Goal: Task Accomplishment & Management: Manage account settings

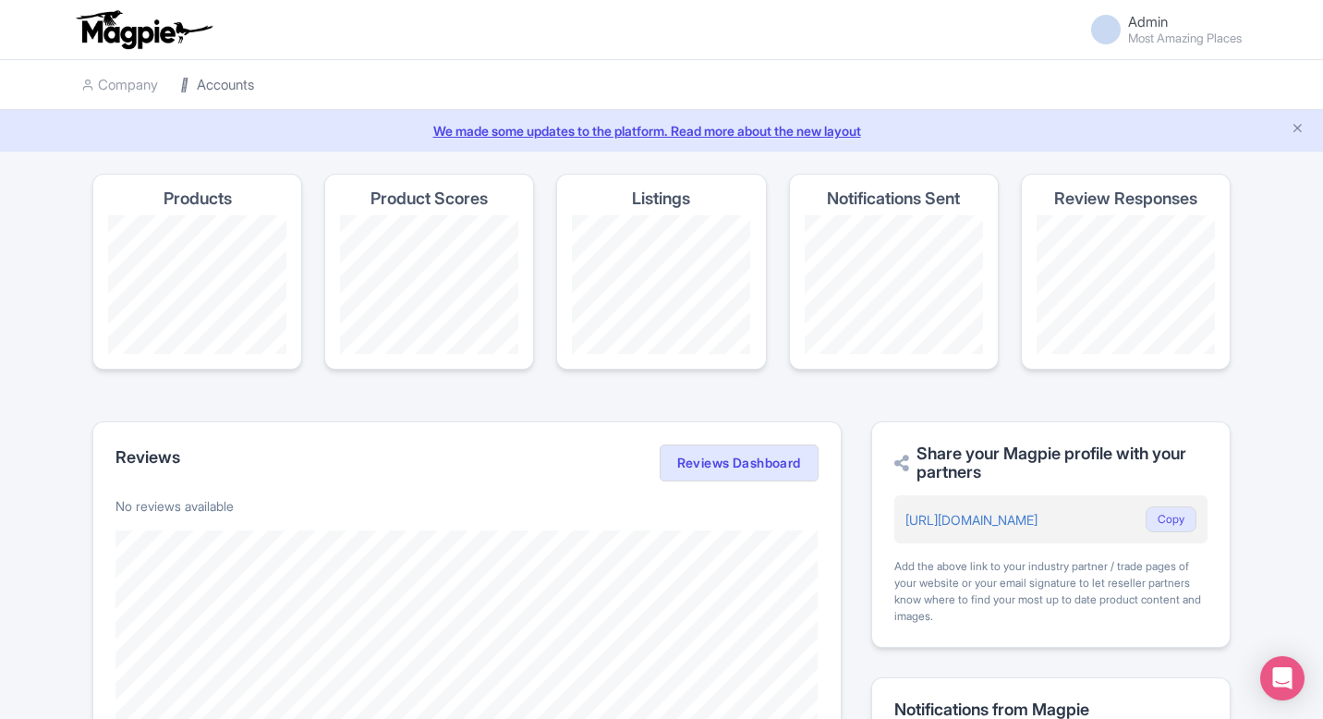
click at [224, 87] on link "Accounts" at bounding box center [217, 85] width 74 height 51
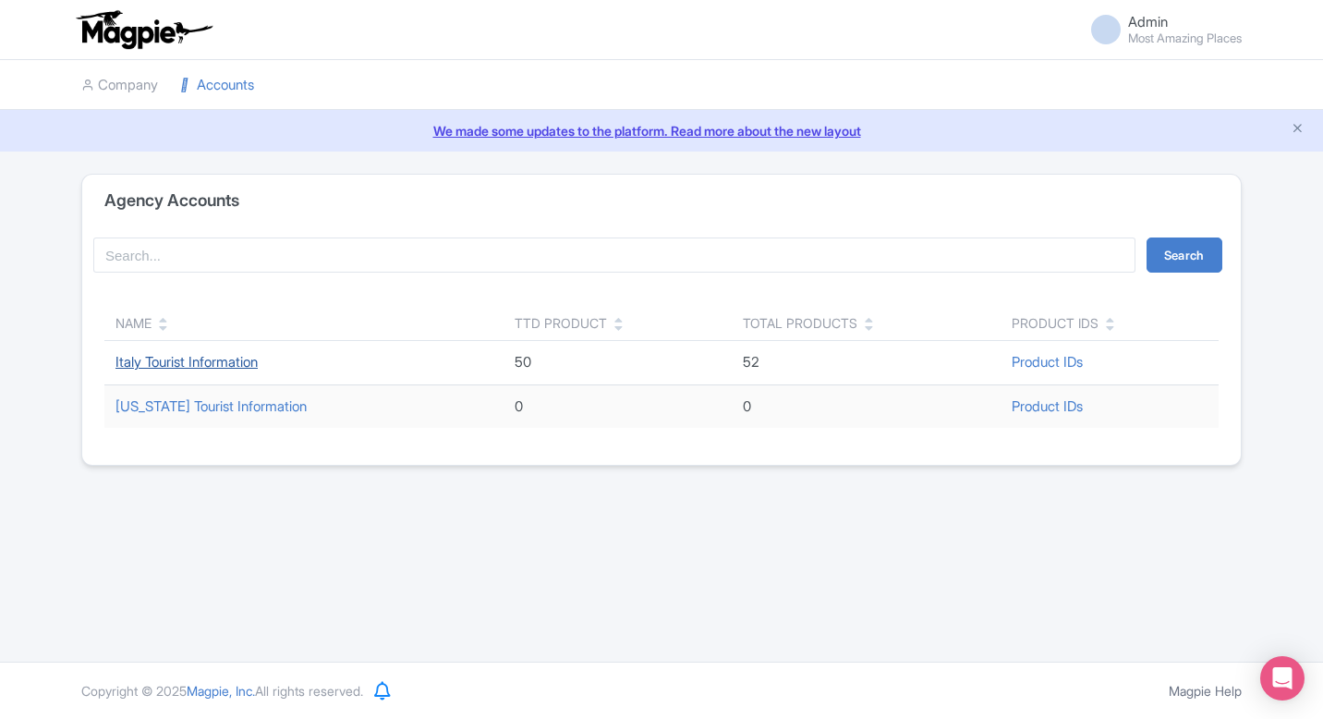
click at [148, 362] on link "Italy Tourist Information" at bounding box center [187, 362] width 142 height 18
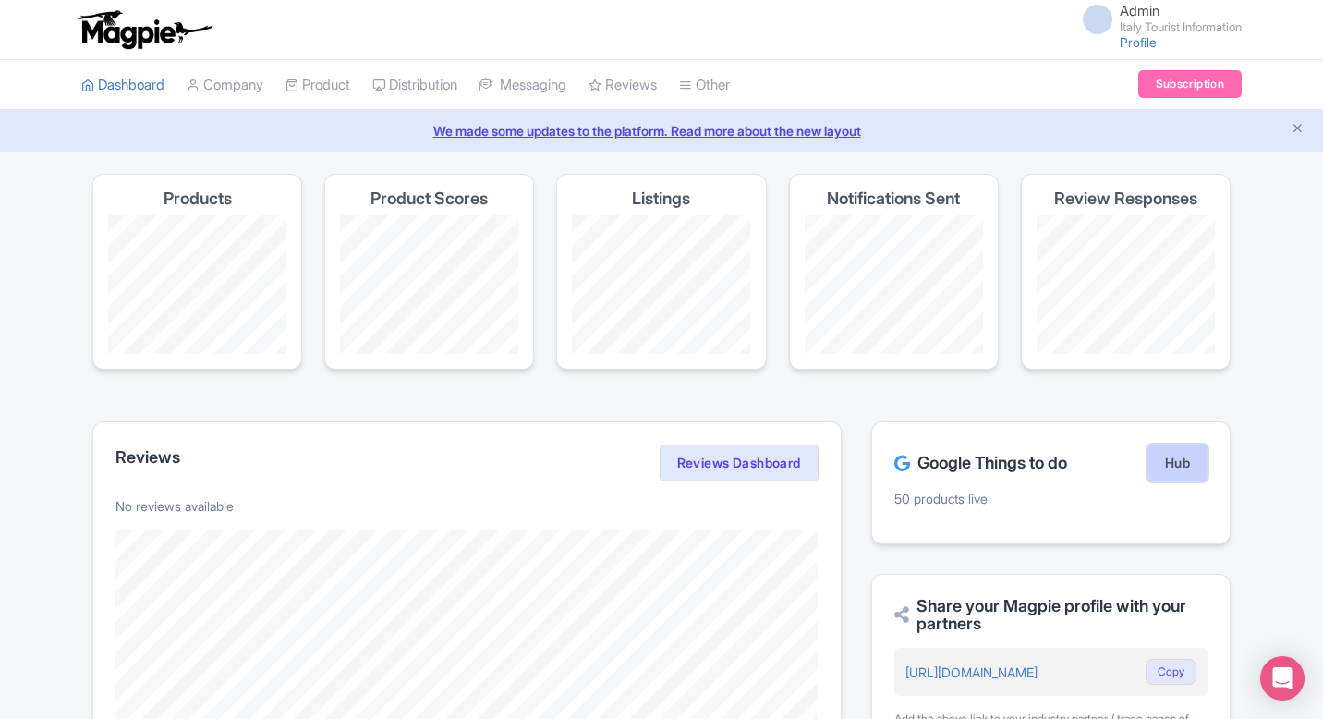
click at [1172, 467] on link "Hub" at bounding box center [1178, 463] width 60 height 37
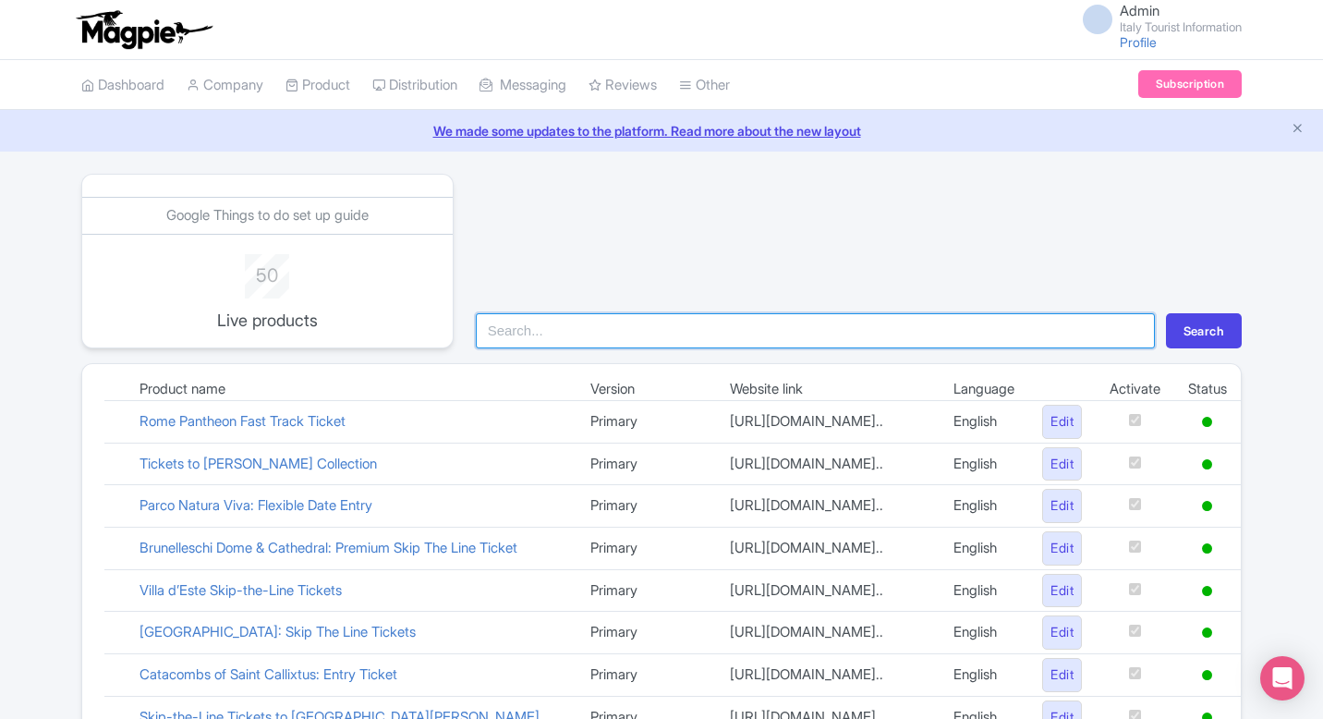
click at [785, 345] on input "search" at bounding box center [815, 330] width 679 height 35
type input "f"
type input "garda"
click at [1166, 313] on button "Search" at bounding box center [1204, 330] width 76 height 35
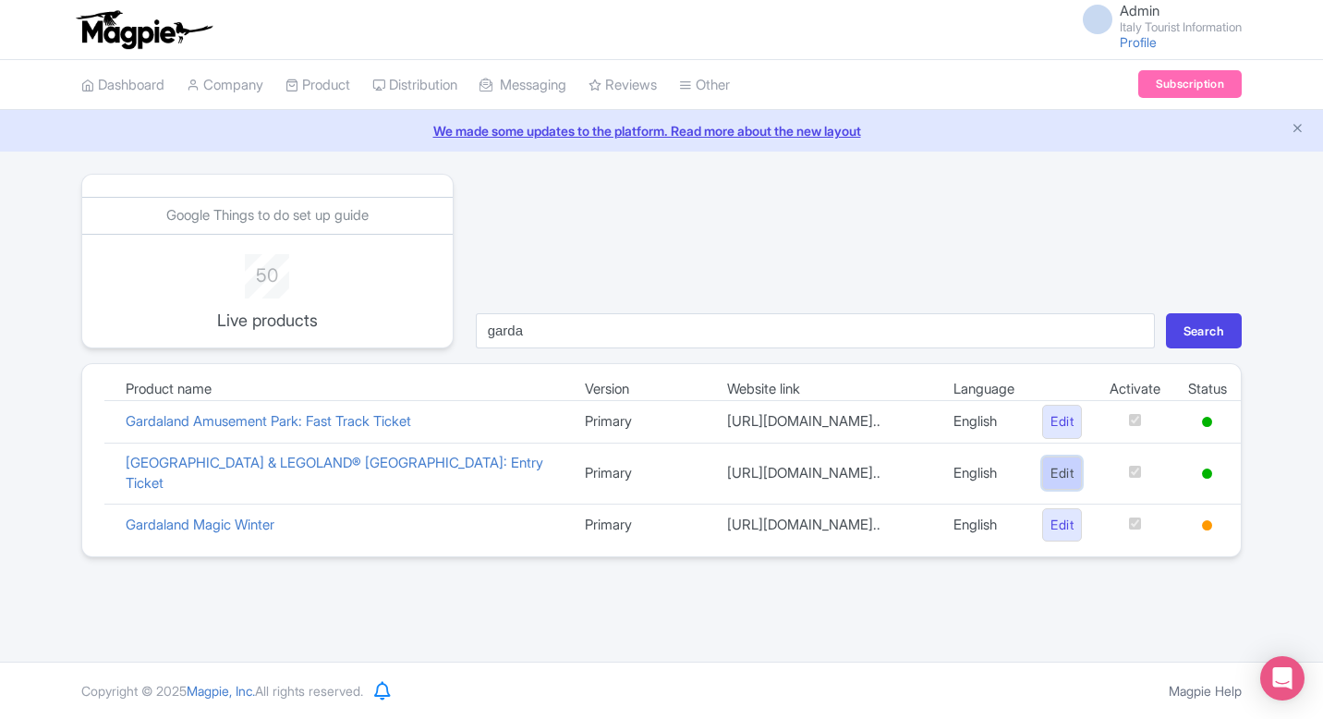
click at [1067, 485] on link "Edit" at bounding box center [1062, 474] width 40 height 34
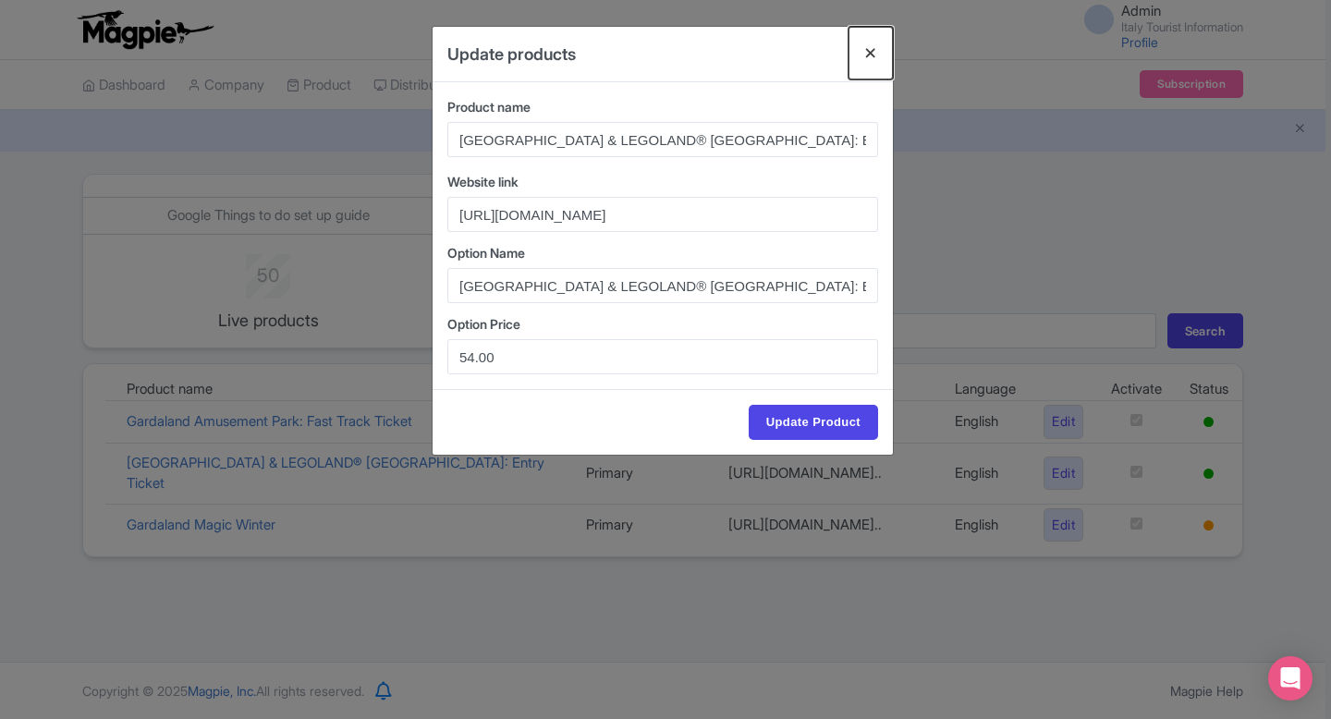
click at [861, 59] on button "Close" at bounding box center [870, 53] width 44 height 53
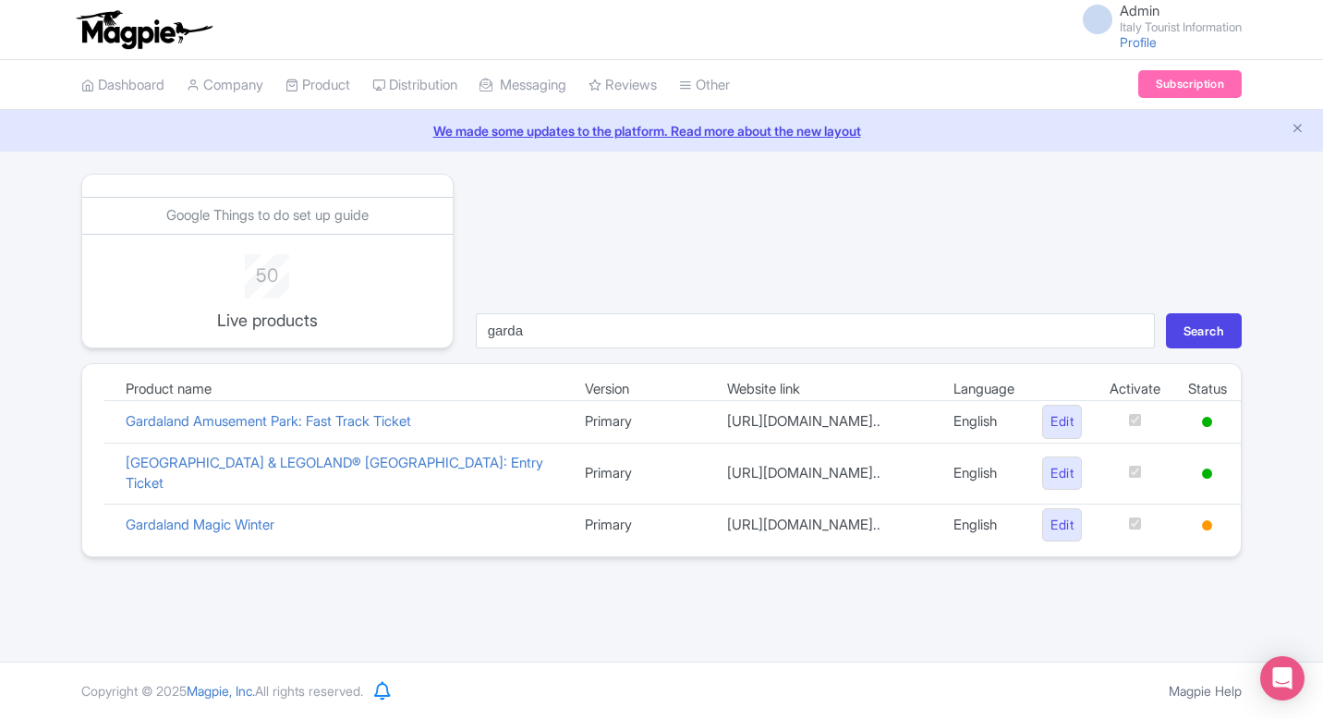
click at [1205, 499] on td at bounding box center [1208, 473] width 67 height 61
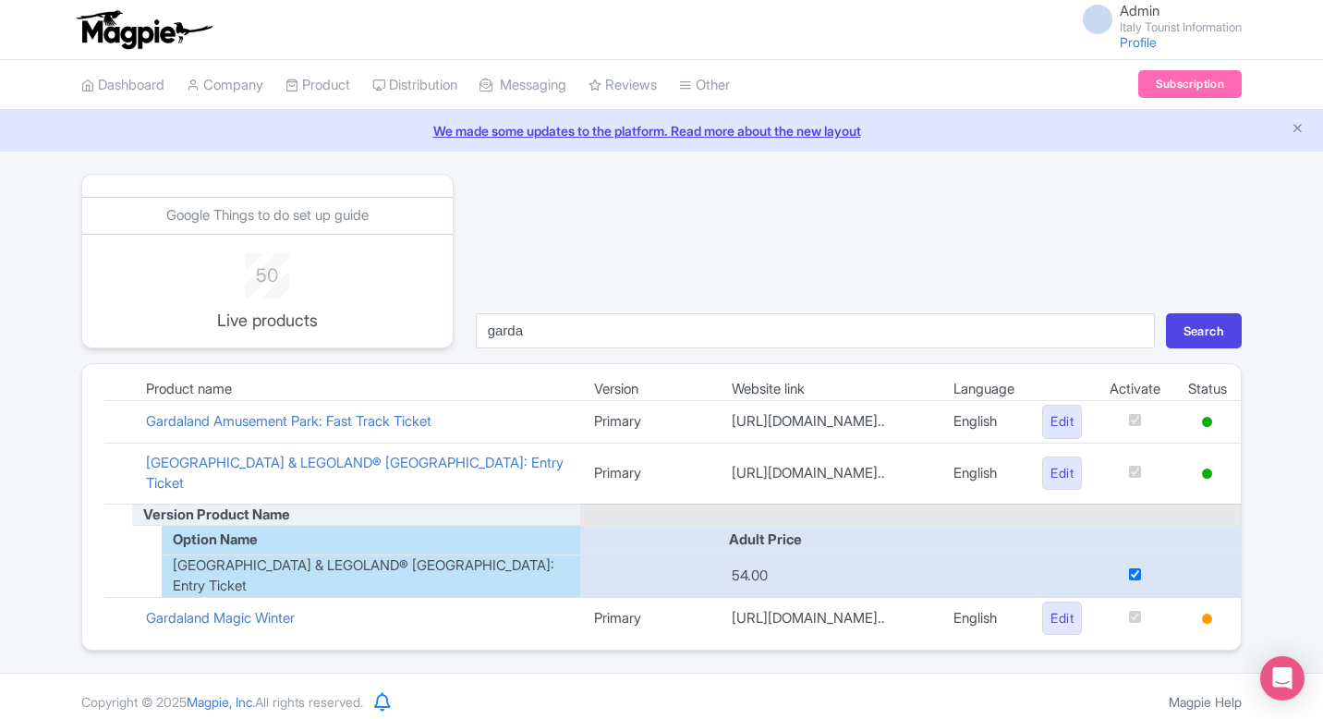
click at [1132, 580] on input "checkbox" at bounding box center [1135, 574] width 12 height 12
checkbox input "false"
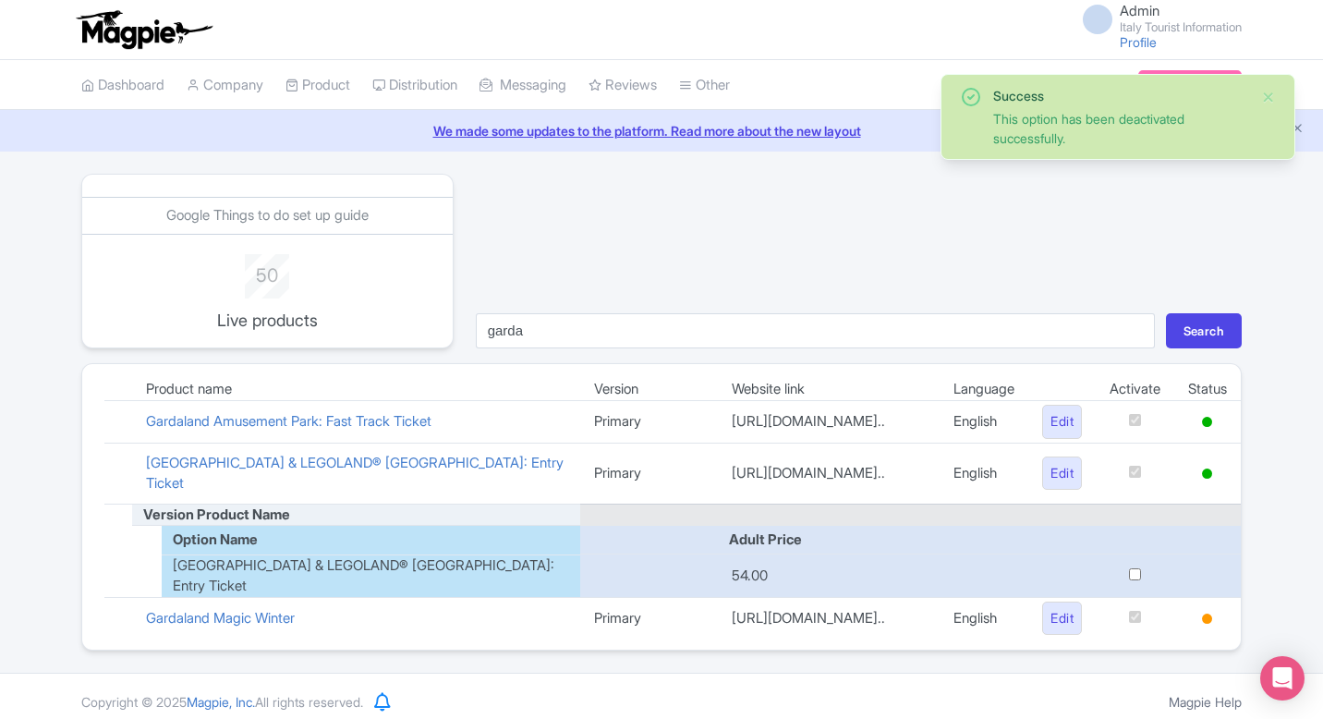
click at [1016, 279] on div "garda Search" at bounding box center [859, 261] width 788 height 175
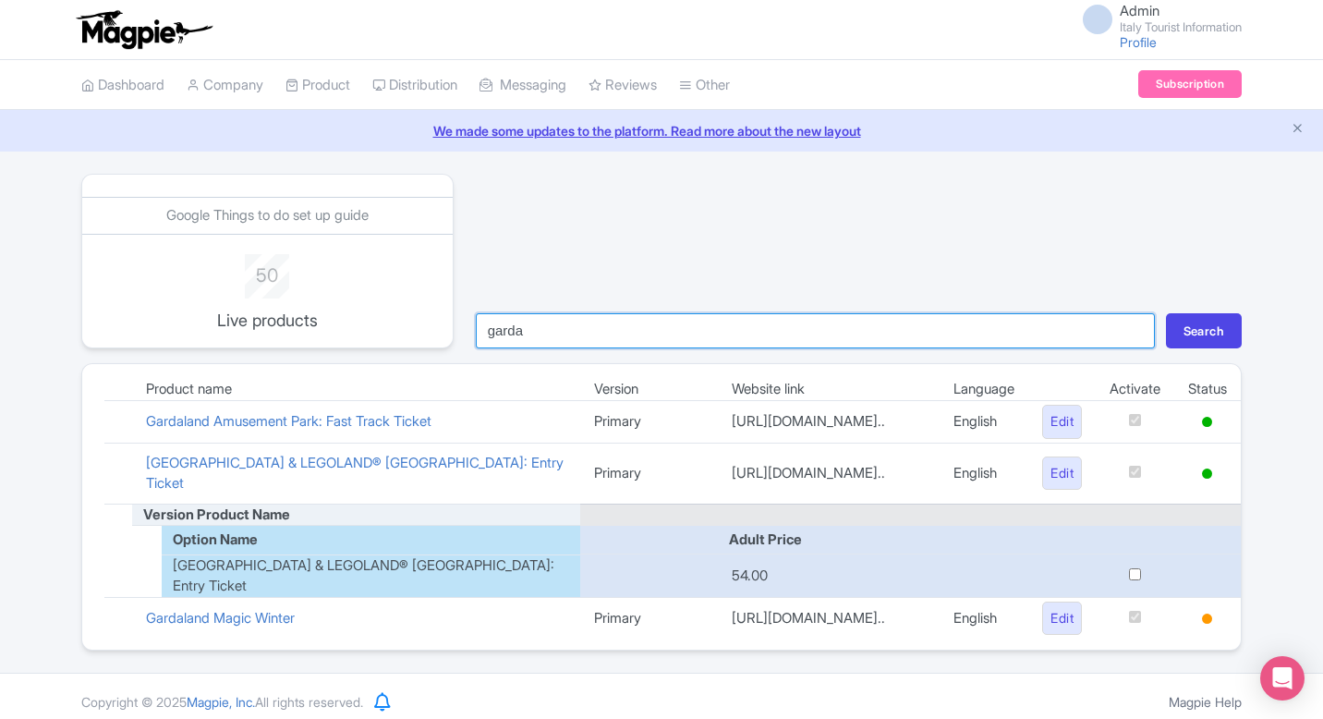
click at [566, 338] on input "garda" at bounding box center [815, 330] width 679 height 35
type input "vat"
click at [1166, 313] on button "Search" at bounding box center [1204, 330] width 76 height 35
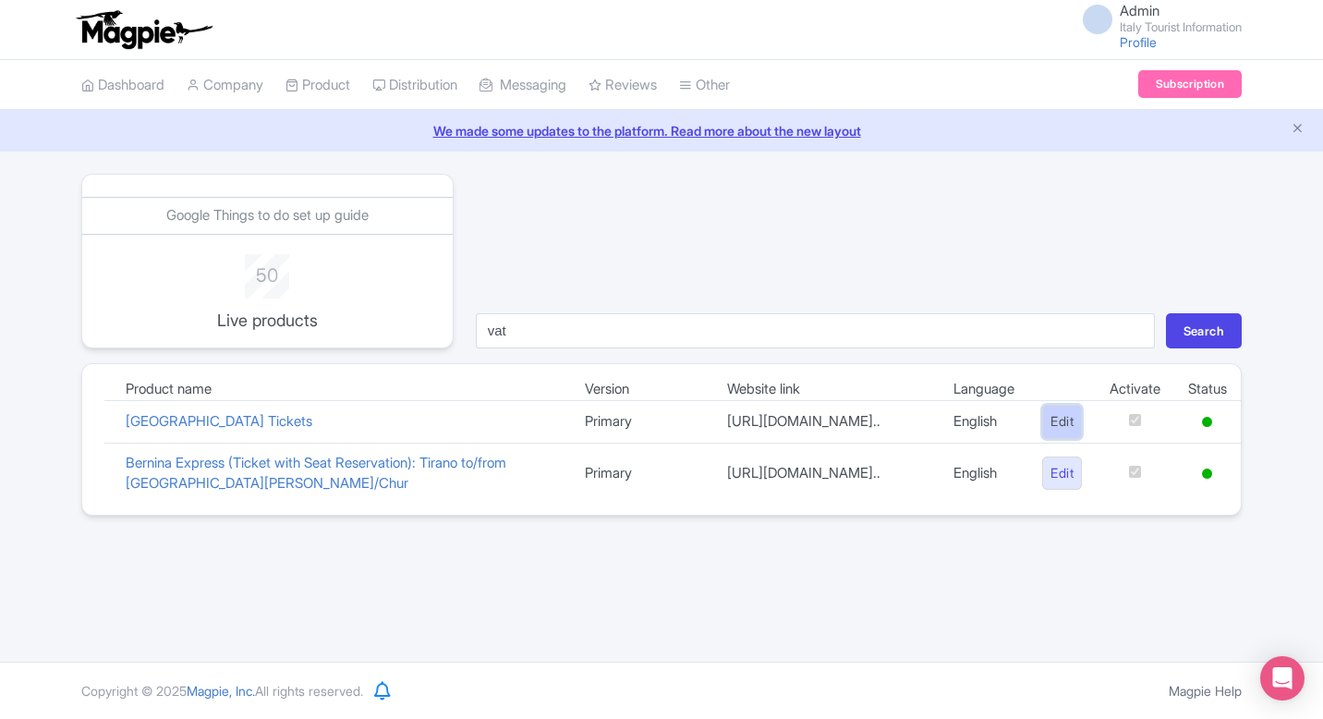
click at [1060, 428] on link "Edit" at bounding box center [1062, 422] width 40 height 34
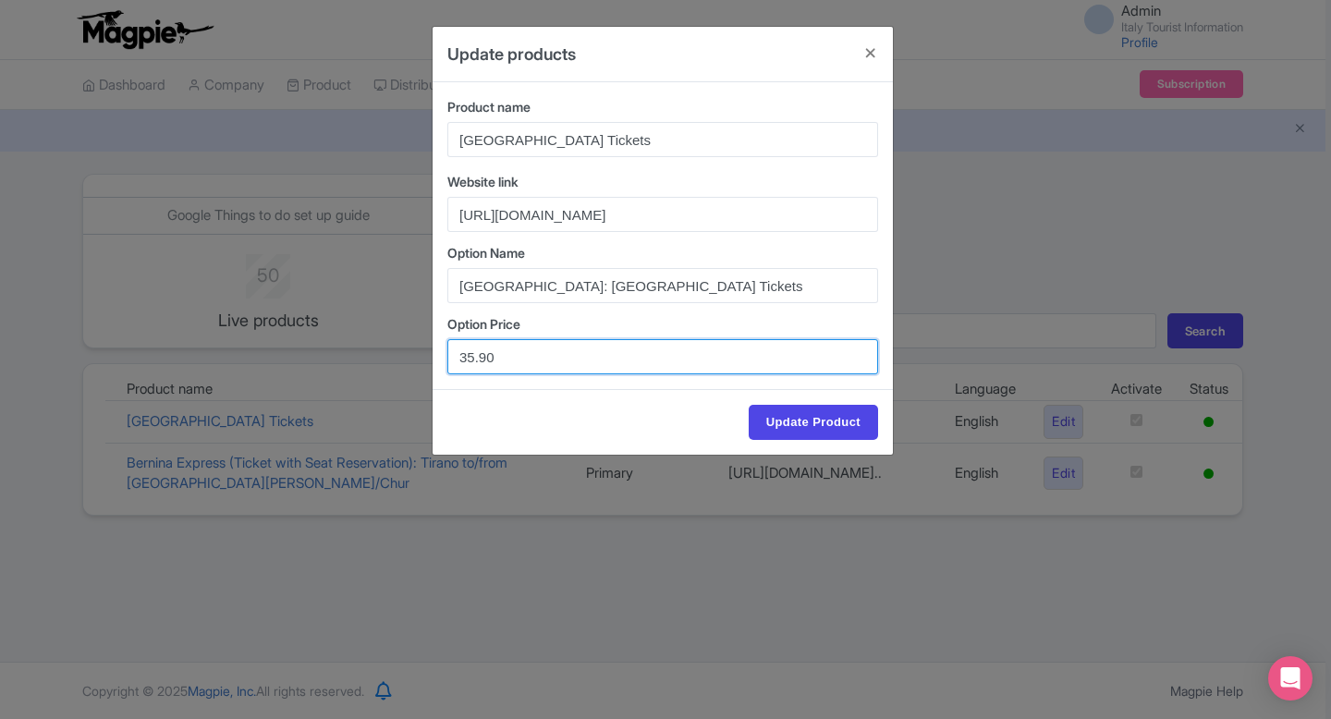
click at [472, 357] on input "35.90" at bounding box center [662, 356] width 431 height 35
type input "39.90"
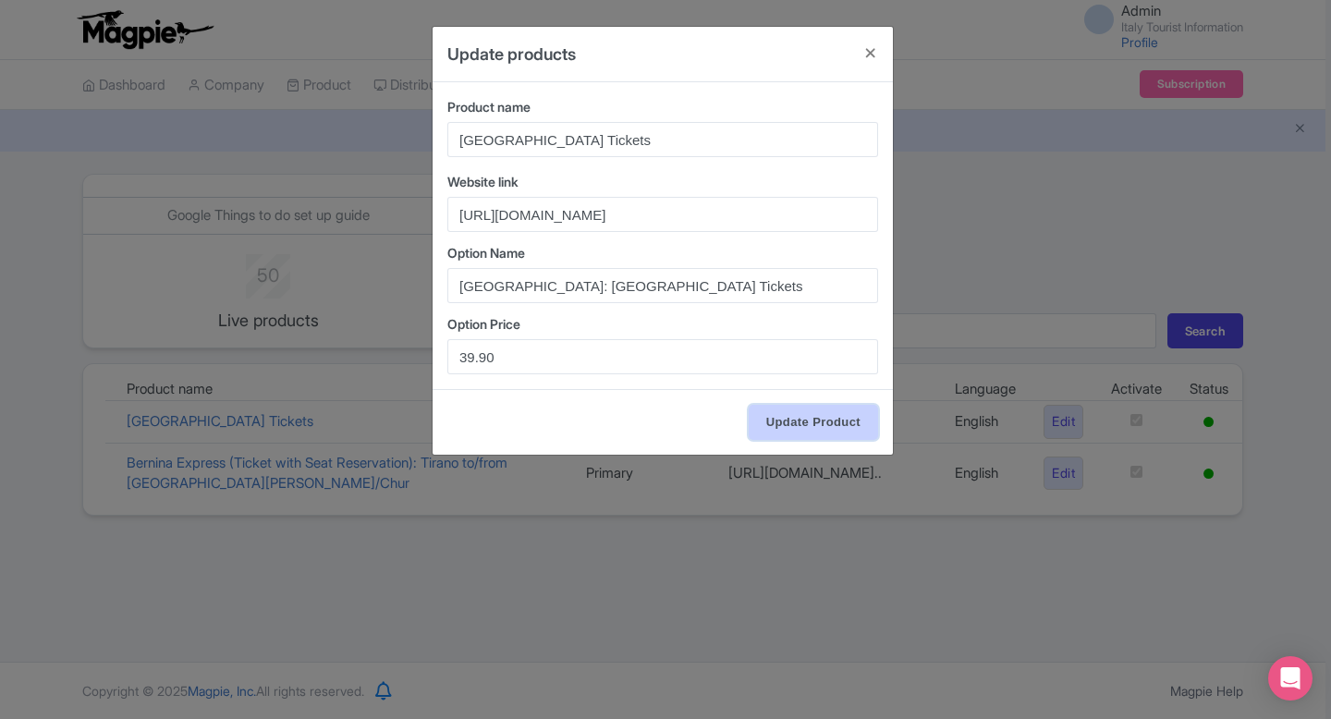
click at [774, 416] on input "Update Product" at bounding box center [813, 422] width 129 height 35
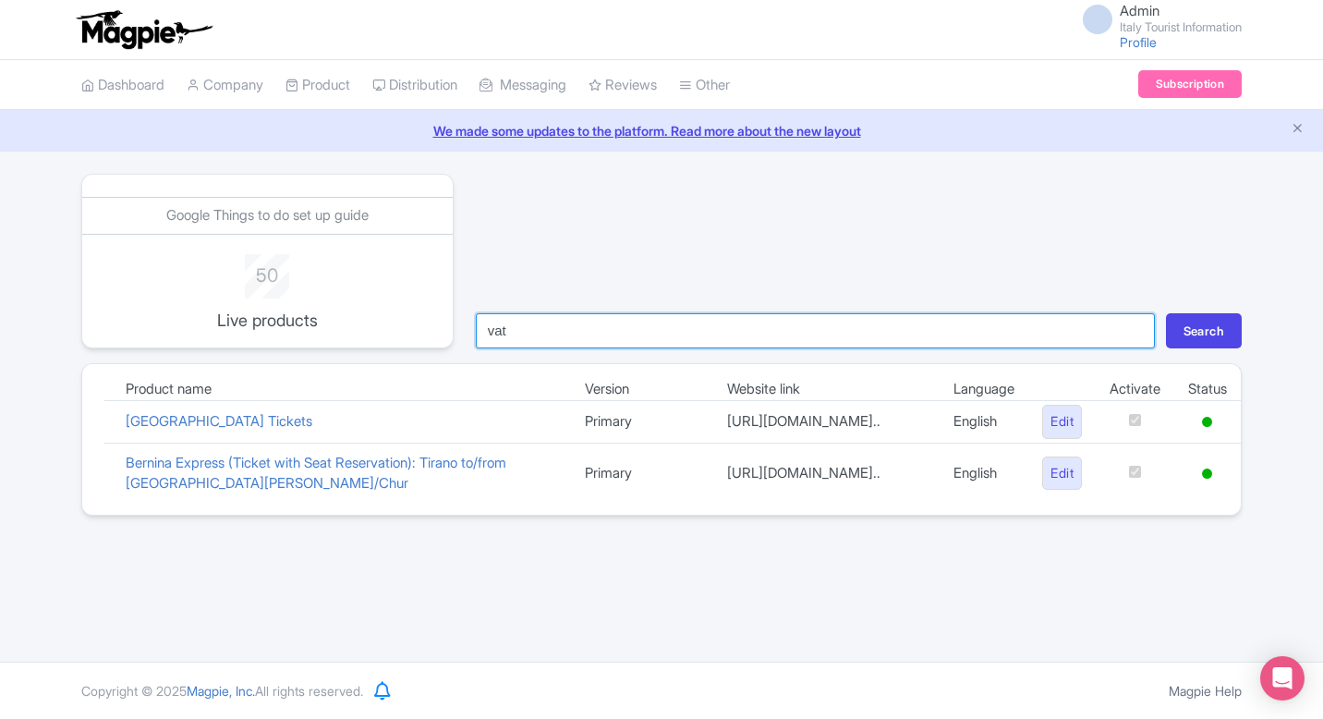
click at [576, 336] on input "vat" at bounding box center [815, 330] width 679 height 35
type input "[GEOGRAPHIC_DATA]"
click at [1166, 313] on button "Search" at bounding box center [1204, 330] width 76 height 35
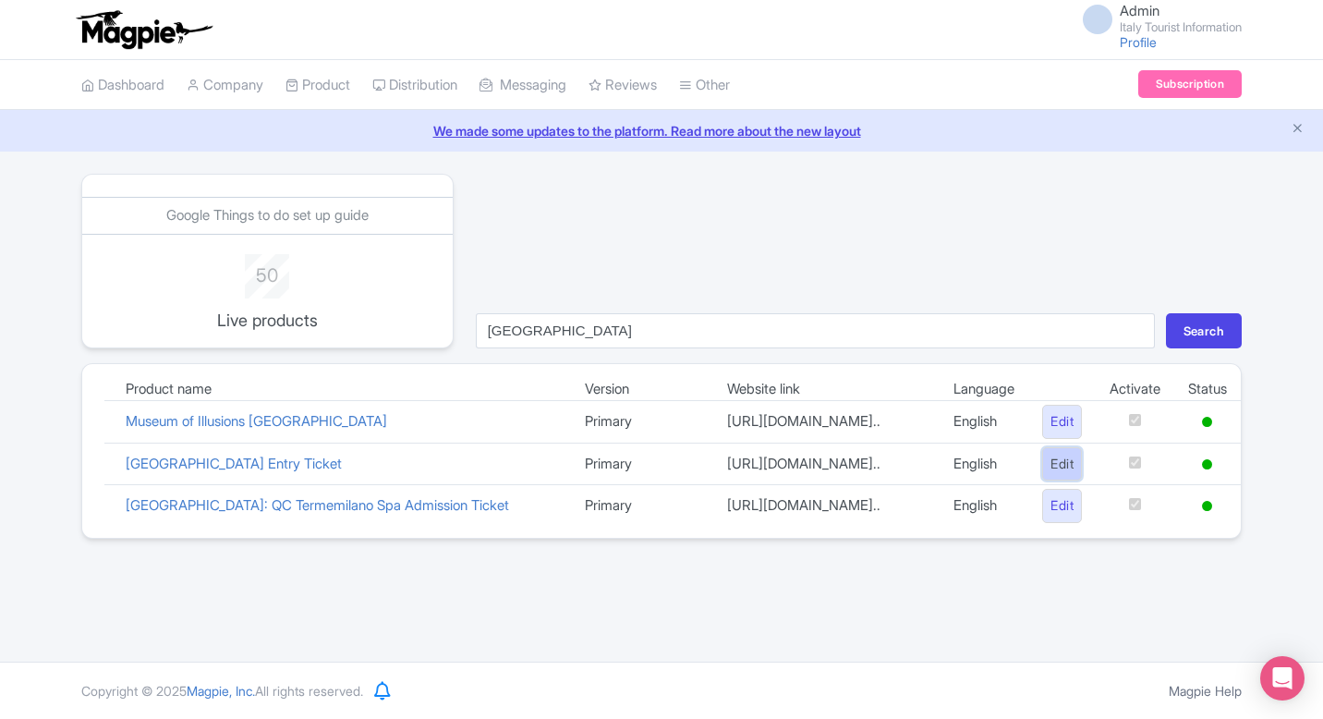
click at [1060, 481] on link "Edit" at bounding box center [1062, 464] width 40 height 34
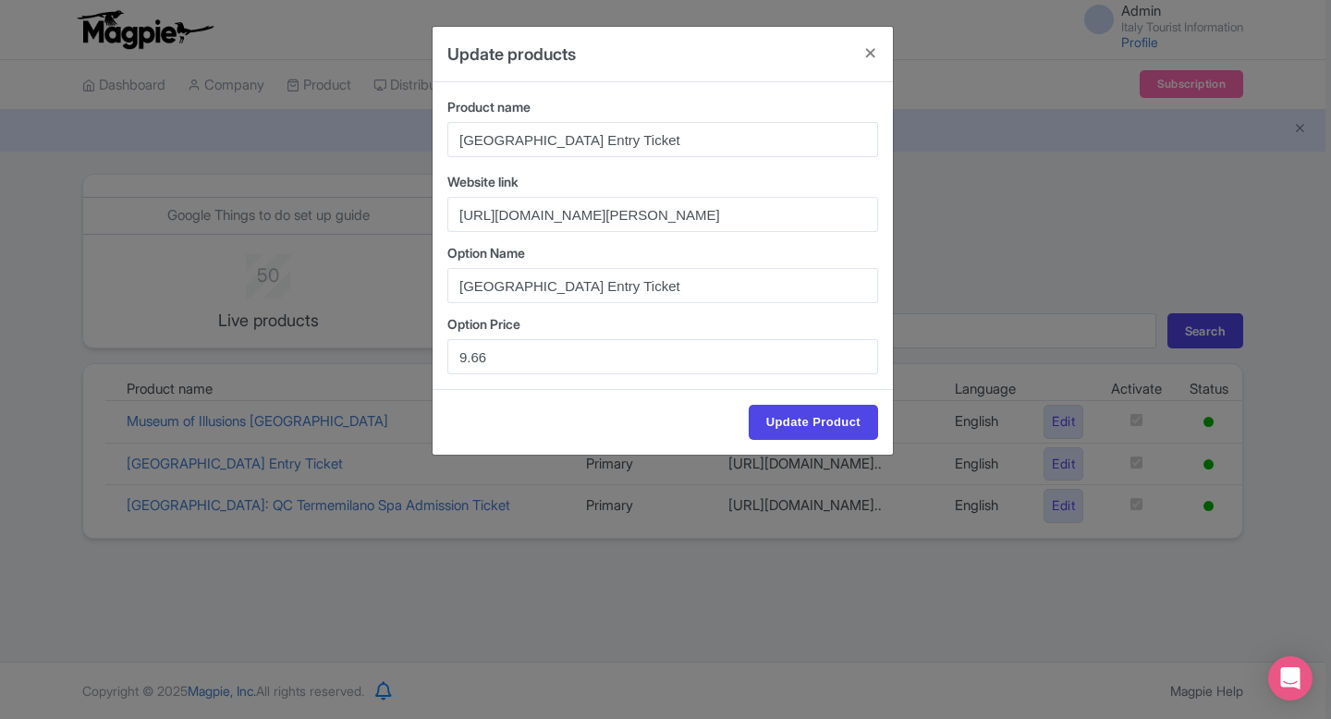
click at [1010, 219] on div "Update products Product name [GEOGRAPHIC_DATA] Entry Ticket Website link [URL][…" at bounding box center [665, 359] width 1331 height 719
